Goal: Use online tool/utility: Utilize a website feature to perform a specific function

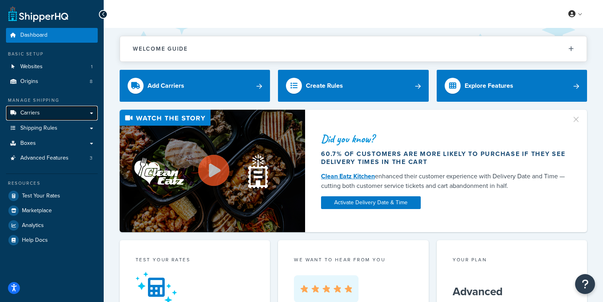
click at [79, 118] on link "Carriers" at bounding box center [52, 113] width 92 height 15
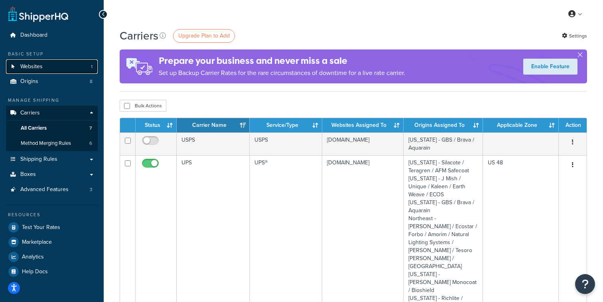
click at [87, 70] on link "Websites 1" at bounding box center [52, 66] width 92 height 15
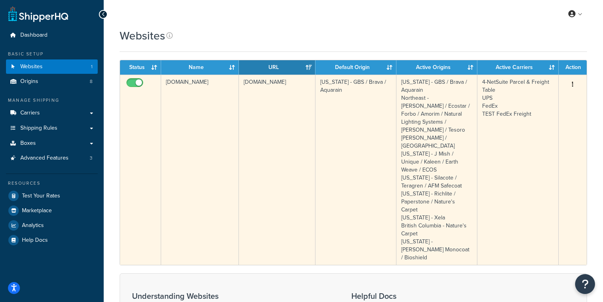
click at [264, 172] on td "[DOMAIN_NAME]" at bounding box center [277, 170] width 77 height 190
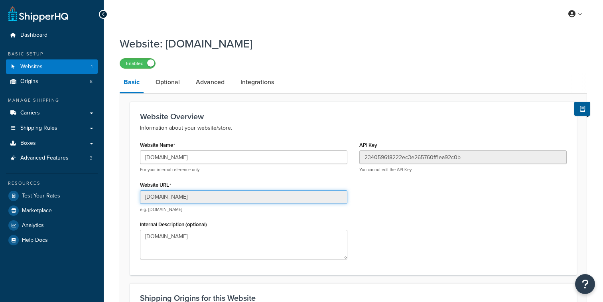
click at [218, 195] on input "[DOMAIN_NAME]" at bounding box center [244, 197] width 208 height 14
click at [273, 198] on input "[DOMAIN_NAME]" at bounding box center [244, 197] width 208 height 14
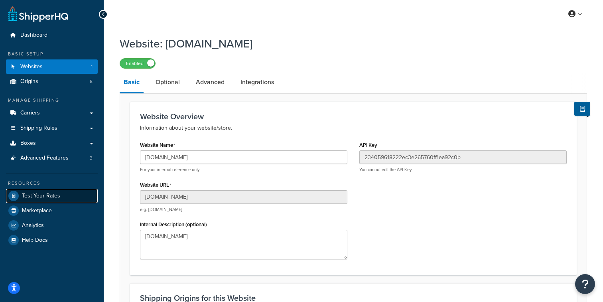
click at [74, 190] on link "Test Your Rates" at bounding box center [52, 196] width 92 height 14
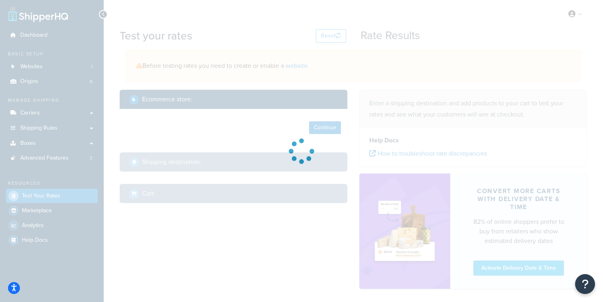
select select "TX"
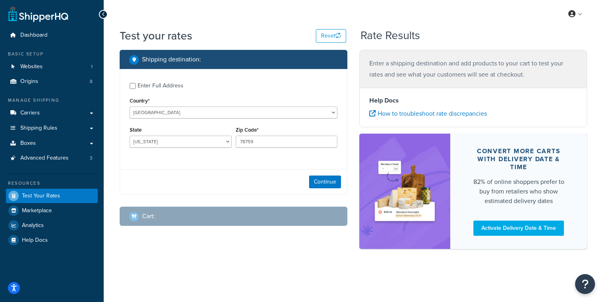
click at [168, 85] on div "Enter Full Address" at bounding box center [161, 85] width 46 height 11
click at [136, 85] on input "Enter Full Address" at bounding box center [133, 86] width 6 height 6
checkbox input "true"
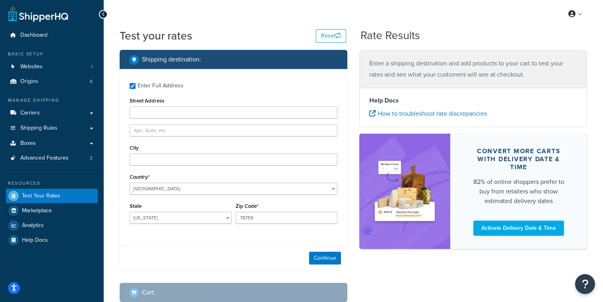
drag, startPoint x: 175, startPoint y: 100, endPoint x: 173, endPoint y: 104, distance: 4.8
click at [174, 101] on div "Street Address" at bounding box center [234, 106] width 208 height 23
click at [173, 106] on div "Street Address" at bounding box center [234, 106] width 208 height 23
click at [172, 109] on input "Street Address" at bounding box center [234, 113] width 208 height 12
paste input "100 rd 18"
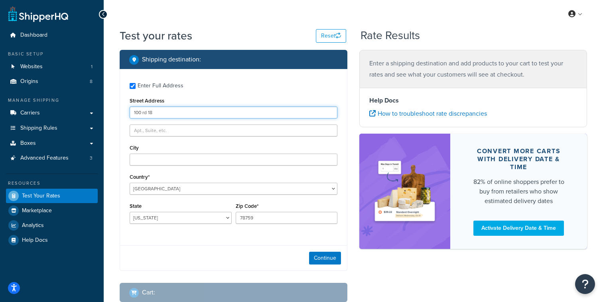
type input "100 rd 18"
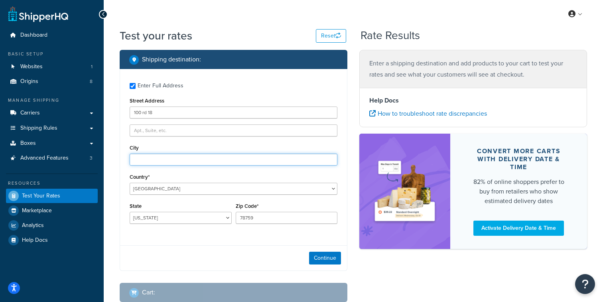
click at [198, 159] on input "City" at bounding box center [234, 160] width 208 height 12
paste input "Angora"
type input "Angora"
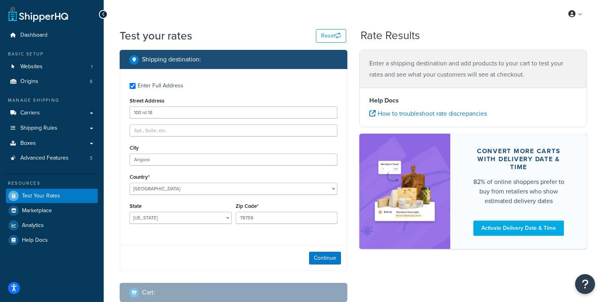
click at [194, 212] on div "State Alabama Alaska American Samoa Arizona Arkansas Armed Forces Americas Arme…" at bounding box center [181, 212] width 102 height 23
click at [130, 212] on select "Alabama Alaska American Samoa Arizona Arkansas Armed Forces Americas Armed Forc…" at bounding box center [181, 218] width 102 height 12
select select "NE"
click option "Nebraska" at bounding box center [0, 0] width 0 height 0
click at [261, 219] on input "78759" at bounding box center [287, 218] width 102 height 12
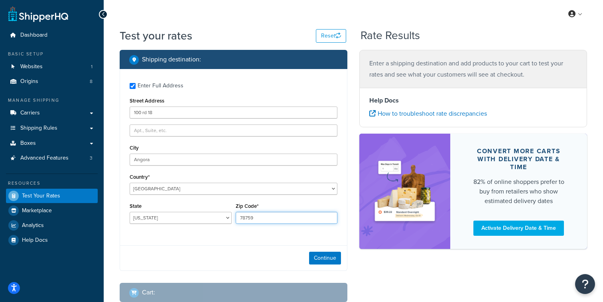
click at [261, 219] on input "78759" at bounding box center [287, 218] width 102 height 12
paste input "69331"
type input "69331"
click at [316, 256] on button "Continue" at bounding box center [325, 258] width 32 height 13
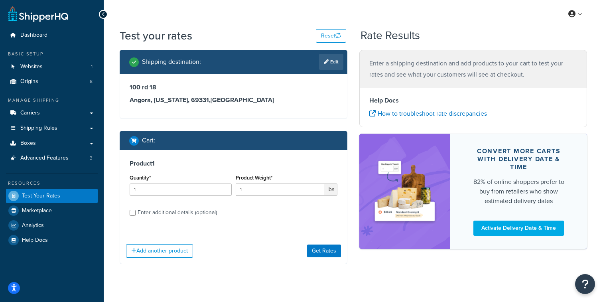
click at [182, 209] on div "Enter additional details (optional)" at bounding box center [177, 212] width 79 height 11
drag, startPoint x: 188, startPoint y: 212, endPoint x: 196, endPoint y: 213, distance: 8.4
click at [190, 213] on div "Enter additional details (optional)" at bounding box center [177, 212] width 79 height 11
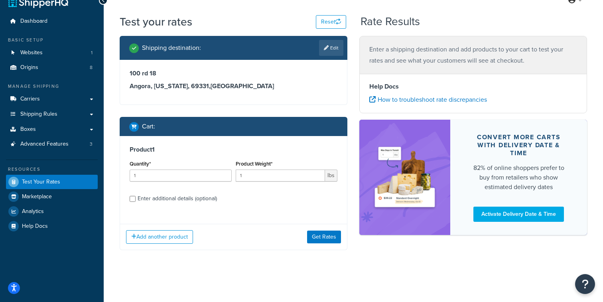
click at [188, 200] on div "Enter additional details (optional)" at bounding box center [177, 198] width 79 height 11
click at [136, 200] on input "Enter additional details (optional)" at bounding box center [133, 199] width 6 height 6
checkbox input "true"
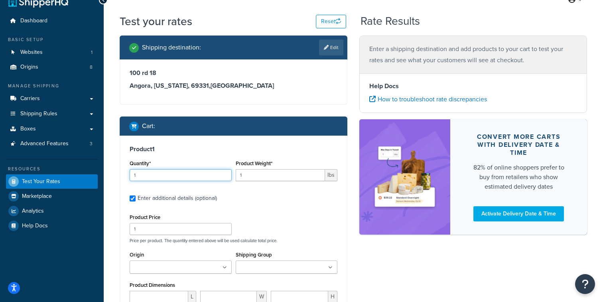
click at [188, 176] on input "1" at bounding box center [181, 175] width 102 height 12
type input "13"
type input "2.1011"
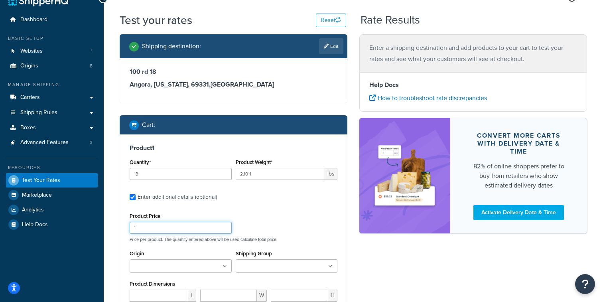
click at [180, 227] on input "1" at bounding box center [181, 228] width 102 height 12
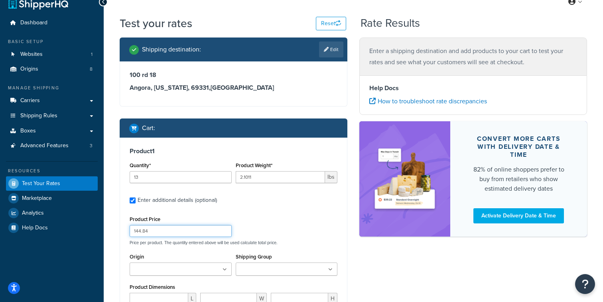
type input "144.84"
click at [300, 240] on div "Product Price 144.84 Price per product. The quantity entered above will be used…" at bounding box center [234, 230] width 212 height 32
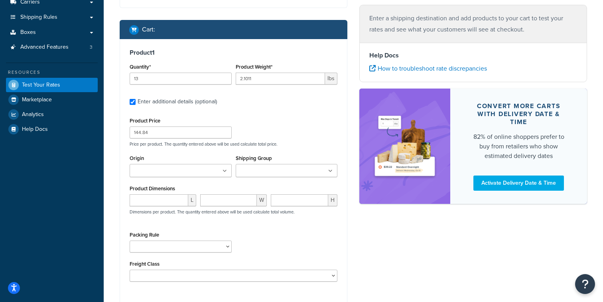
scroll to position [113, 0]
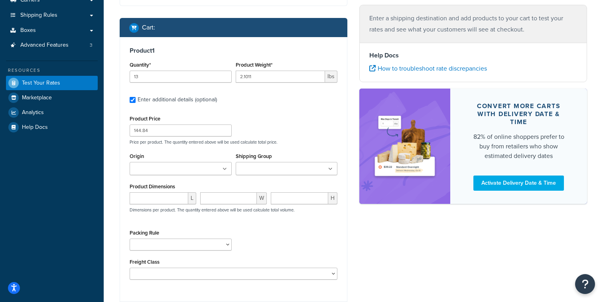
click at [271, 174] on input "Shipping Group" at bounding box center [273, 169] width 71 height 9
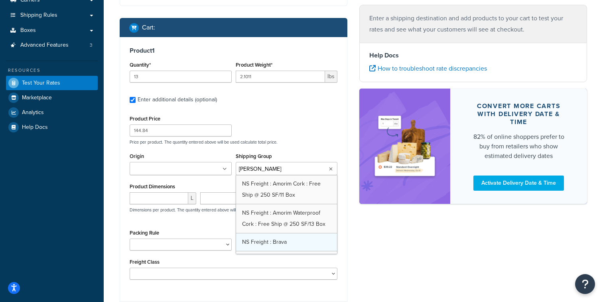
scroll to position [64, 0]
click at [267, 170] on input "ns frei" at bounding box center [273, 169] width 71 height 9
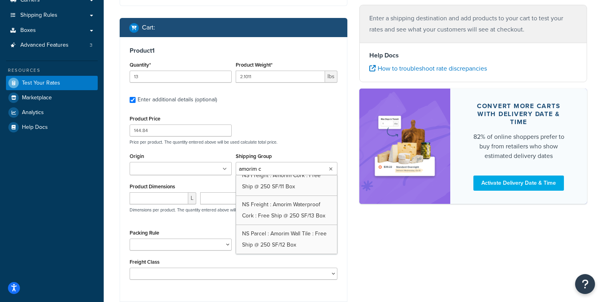
scroll to position [0, 0]
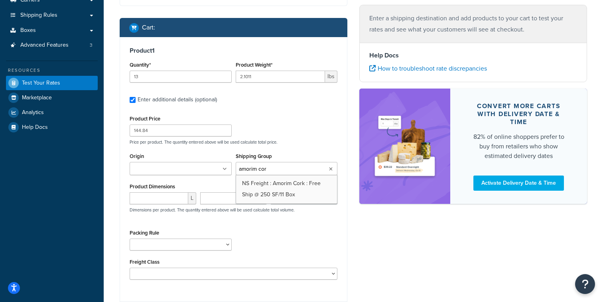
type input "amorim cork"
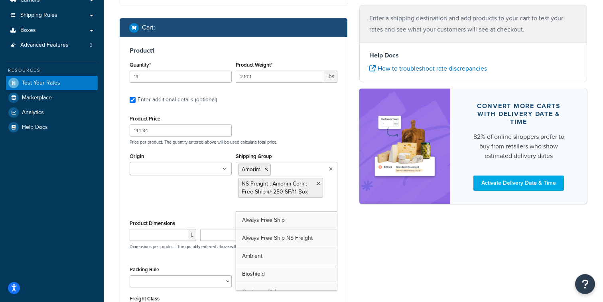
click at [407, 246] on div "Shipping destination : Edit 100 rd 18 Angora, Nebraska, 69331 , United States C…" at bounding box center [354, 154] width 480 height 435
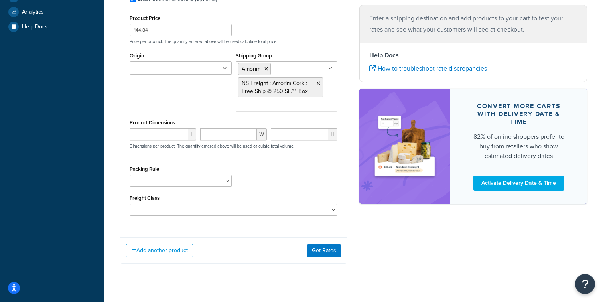
scroll to position [228, 0]
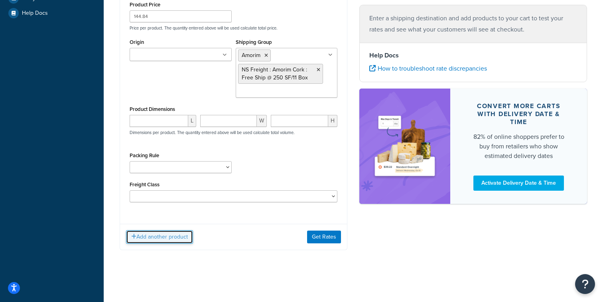
click at [176, 237] on button "Add another product" at bounding box center [159, 237] width 67 height 14
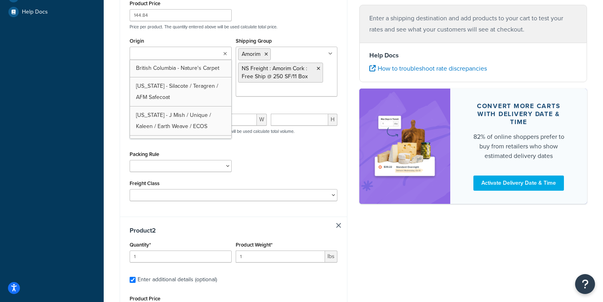
click at [174, 57] on input "Origin" at bounding box center [167, 53] width 71 height 9
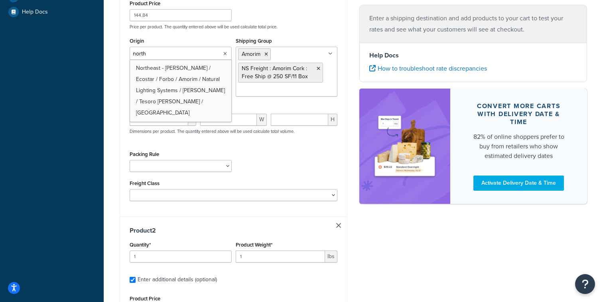
type input "northe"
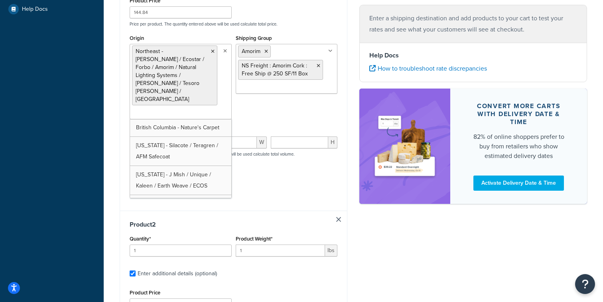
scroll to position [229, 0]
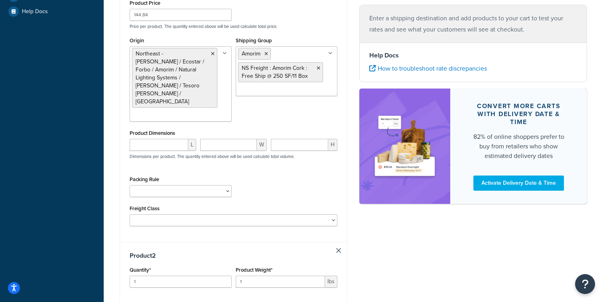
click at [299, 174] on div "Packing Rule 1-GAL PAINT CAN PACKING RULE 1-GAL PAINT PLASTIC PACKING RULE 1-QU…" at bounding box center [234, 188] width 212 height 29
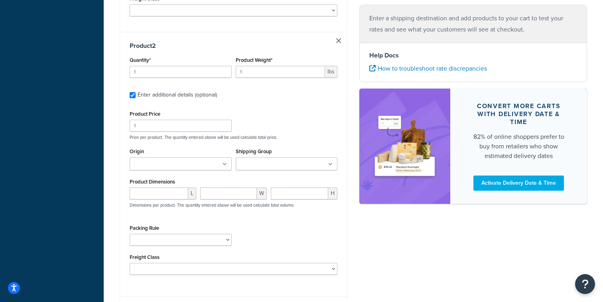
scroll to position [437, 0]
click at [203, 67] on input "1" at bounding box center [181, 73] width 102 height 12
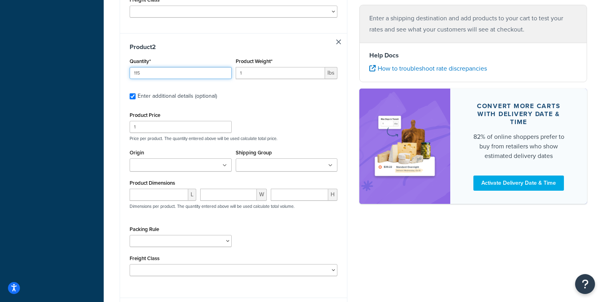
type input "115"
click at [266, 67] on input "1" at bounding box center [281, 73] width 90 height 12
type input "5.3992"
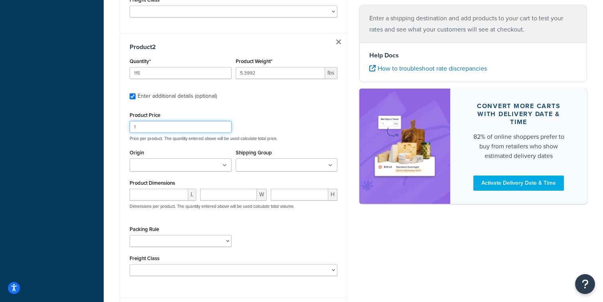
click at [164, 121] on input "1" at bounding box center [181, 127] width 102 height 12
type input "69.21"
click at [269, 161] on input "Shipping Group" at bounding box center [273, 165] width 71 height 9
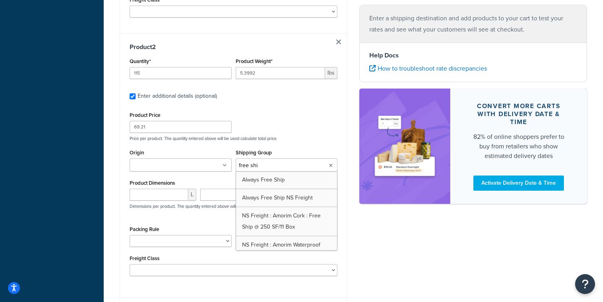
type input "free ship"
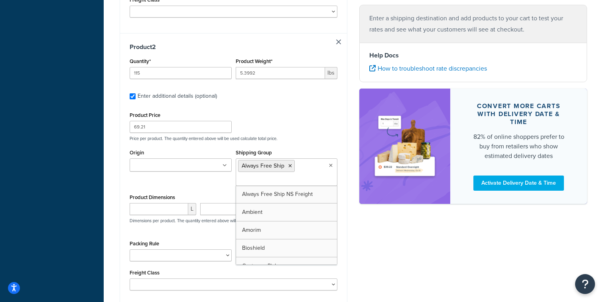
click at [295, 147] on div "Shipping Group Always Free Ship Always Free Ship NS Freight Ambient Amorim Bios…" at bounding box center [287, 166] width 102 height 39
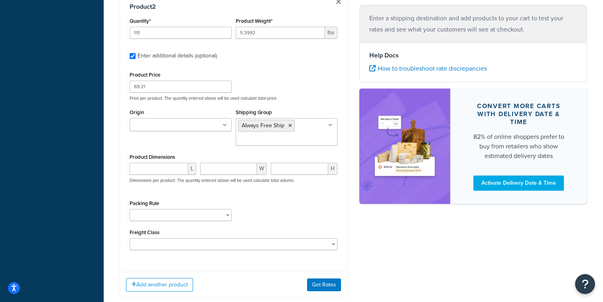
scroll to position [485, 0]
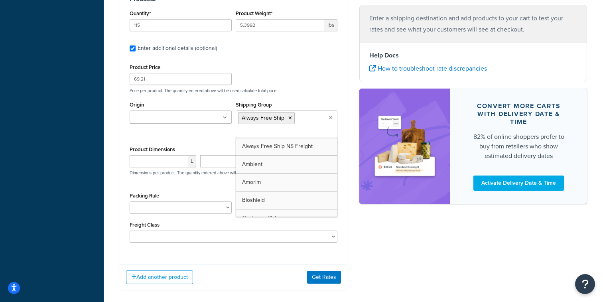
click at [299, 128] on input "Shipping Group" at bounding box center [273, 132] width 71 height 9
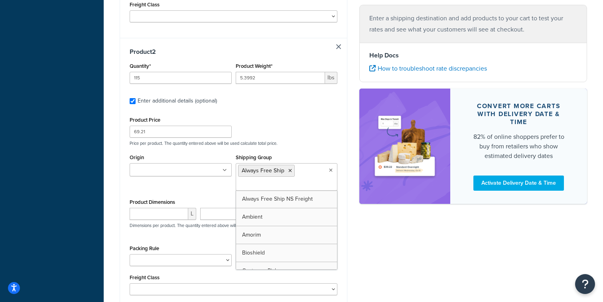
scroll to position [435, 0]
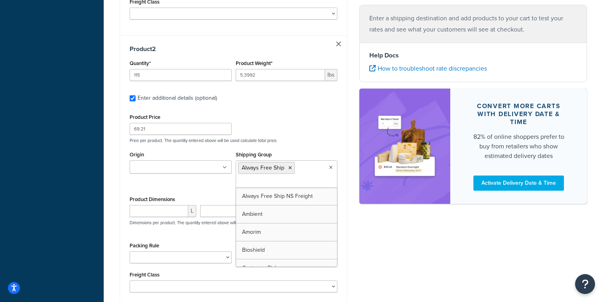
drag, startPoint x: 289, startPoint y: 144, endPoint x: 295, endPoint y: 145, distance: 6.0
click at [289, 166] on icon at bounding box center [291, 168] width 4 height 5
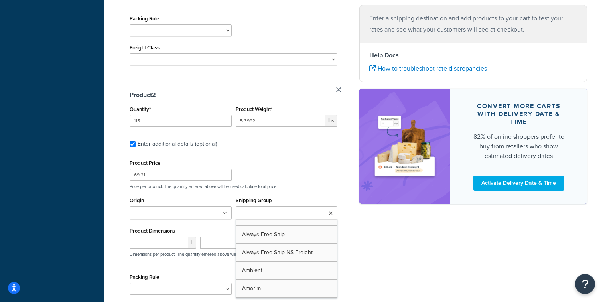
scroll to position [402, 0]
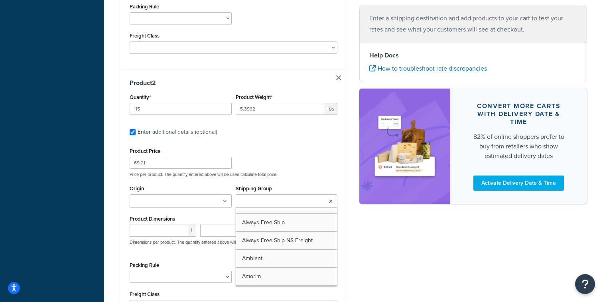
click at [284, 197] on input "Shipping Group" at bounding box center [273, 201] width 71 height 9
type input "carpet"
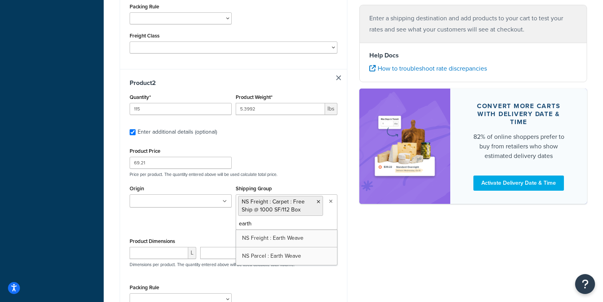
type input "earth"
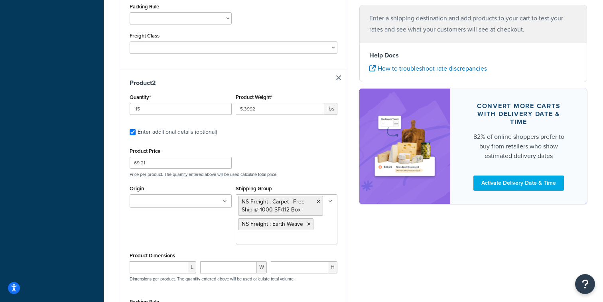
click at [381, 227] on div "Shipping destination : Edit 100 rd 18 Angora, Nebraska, 69331 , United States C…" at bounding box center [354, 26] width 480 height 756
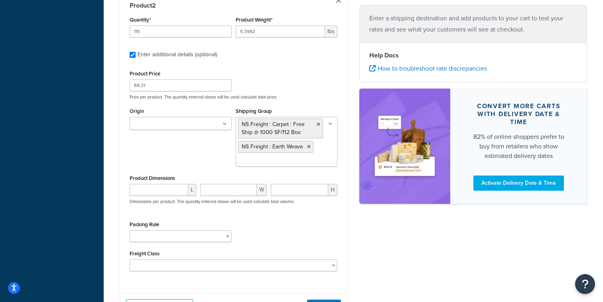
scroll to position [484, 0]
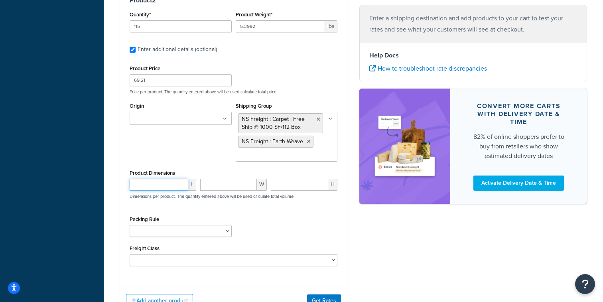
click at [159, 179] on input "number" at bounding box center [159, 185] width 59 height 12
type input "144"
type input "30"
click at [156, 115] on input "Origin" at bounding box center [167, 119] width 71 height 9
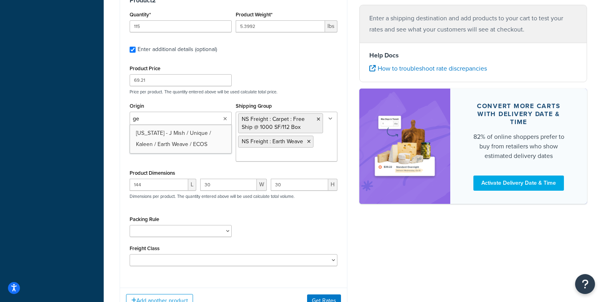
type input "geo"
click at [342, 288] on div "Add another product Get Rates" at bounding box center [233, 301] width 227 height 26
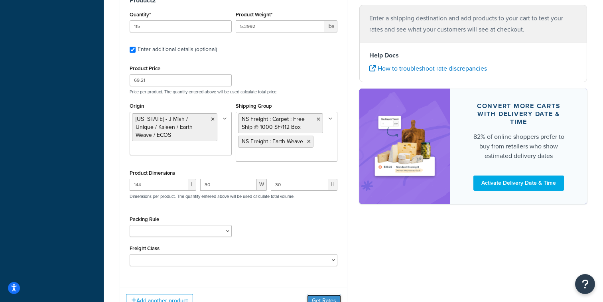
click at [335, 295] on button "Get Rates" at bounding box center [324, 301] width 34 height 13
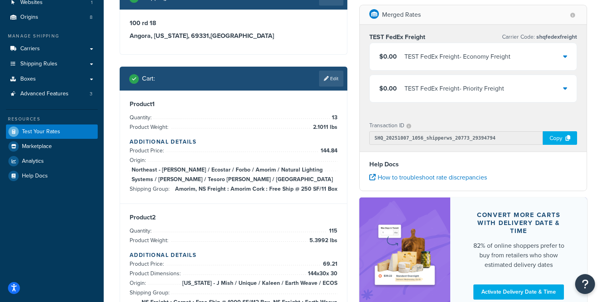
scroll to position [71, 0]
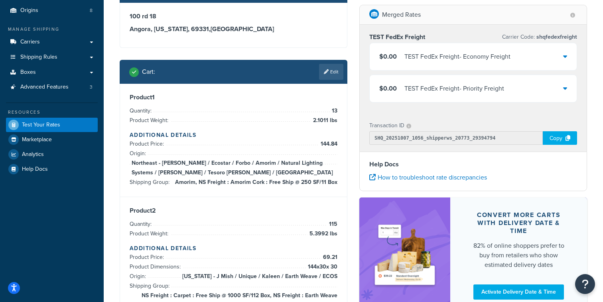
click at [408, 64] on div "$0.00 TEST FedEx Freight - Economy Freight" at bounding box center [473, 56] width 207 height 27
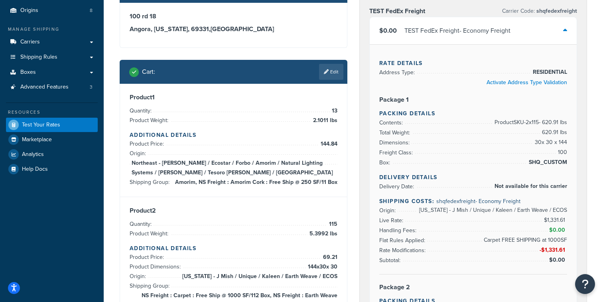
click at [429, 34] on div "TEST FedEx Freight - Economy Freight" at bounding box center [458, 30] width 106 height 11
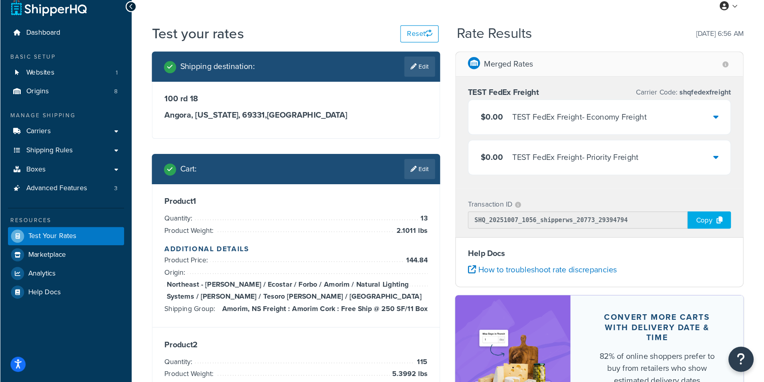
scroll to position [0, 0]
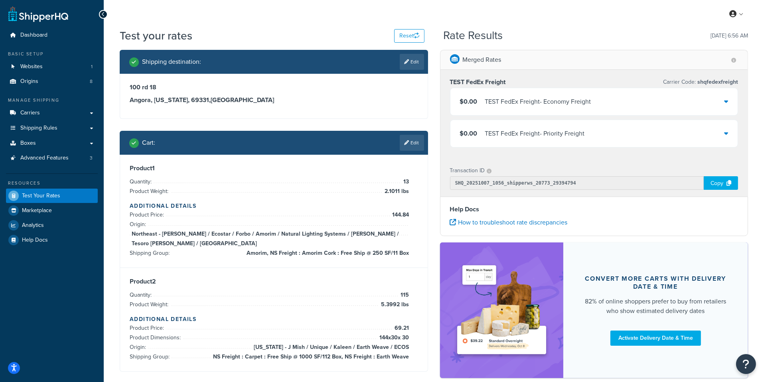
click at [509, 206] on h4 "Help Docs" at bounding box center [594, 210] width 289 height 10
